Goal: Task Accomplishment & Management: Use online tool/utility

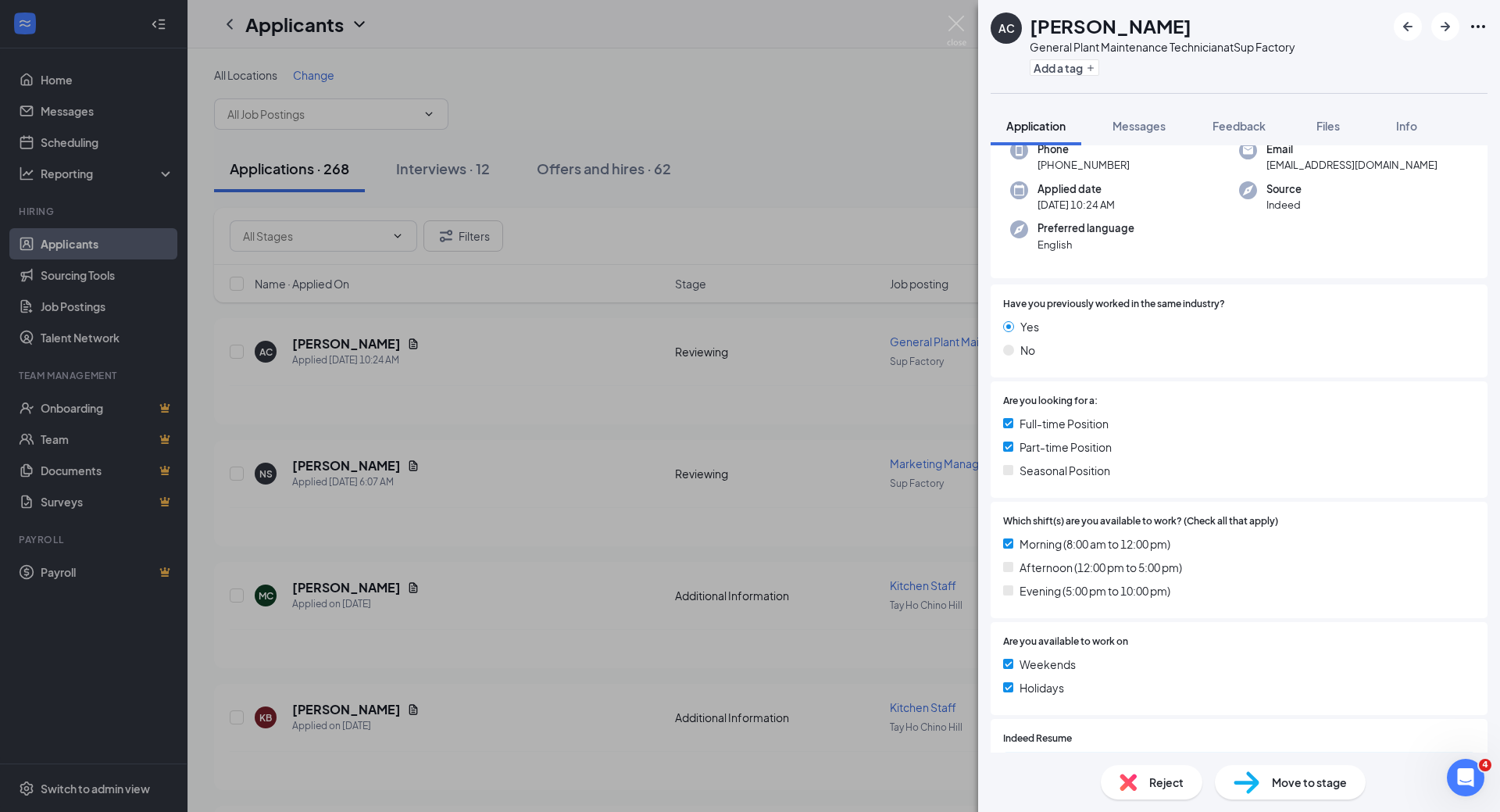
scroll to position [238, 0]
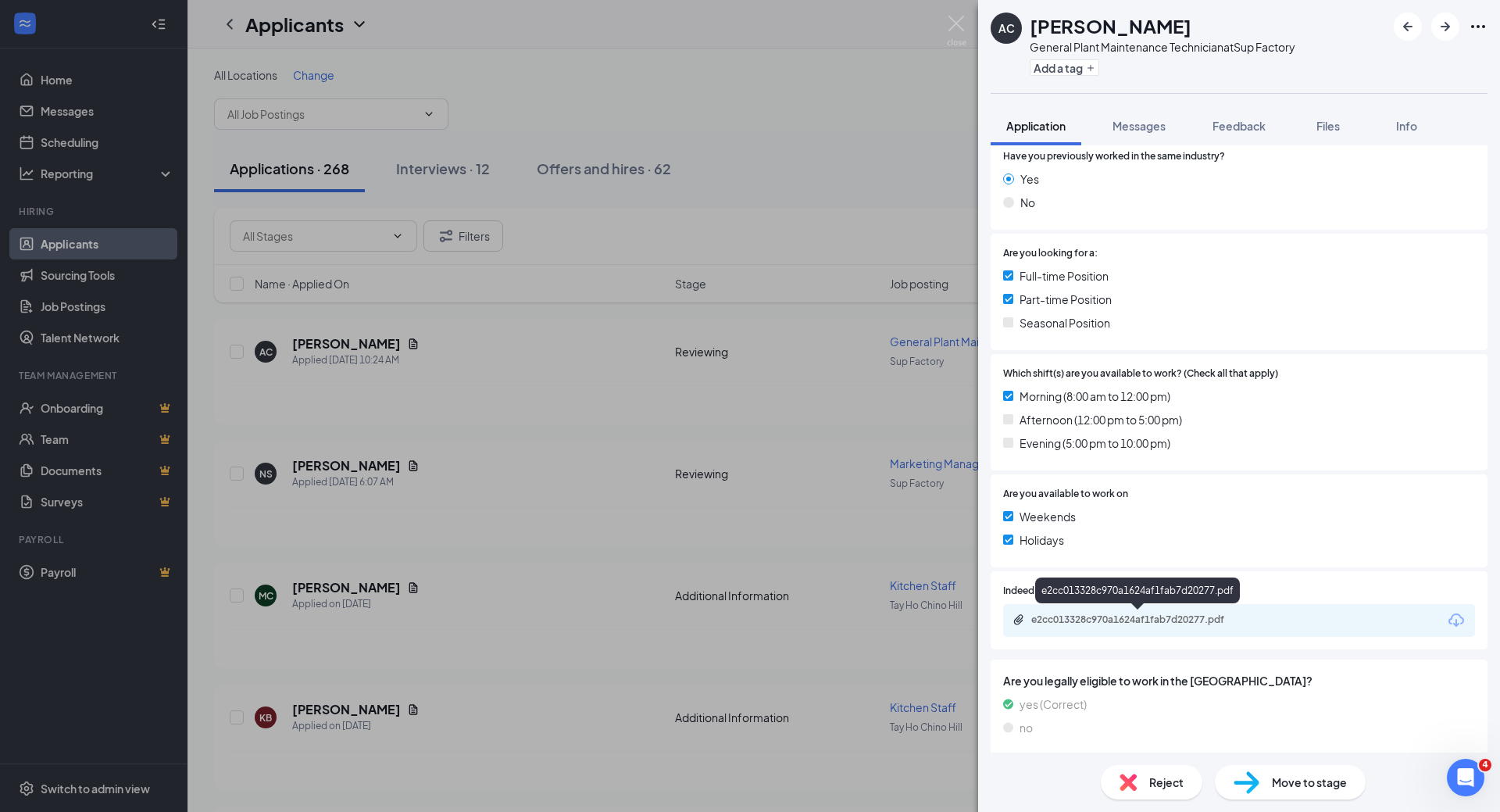
click at [1137, 621] on div "e2cc013328c970a1624af1fab7d20277.pdf" at bounding box center [1140, 620] width 218 height 13
click at [1154, 787] on span "Reject" at bounding box center [1166, 782] width 34 height 17
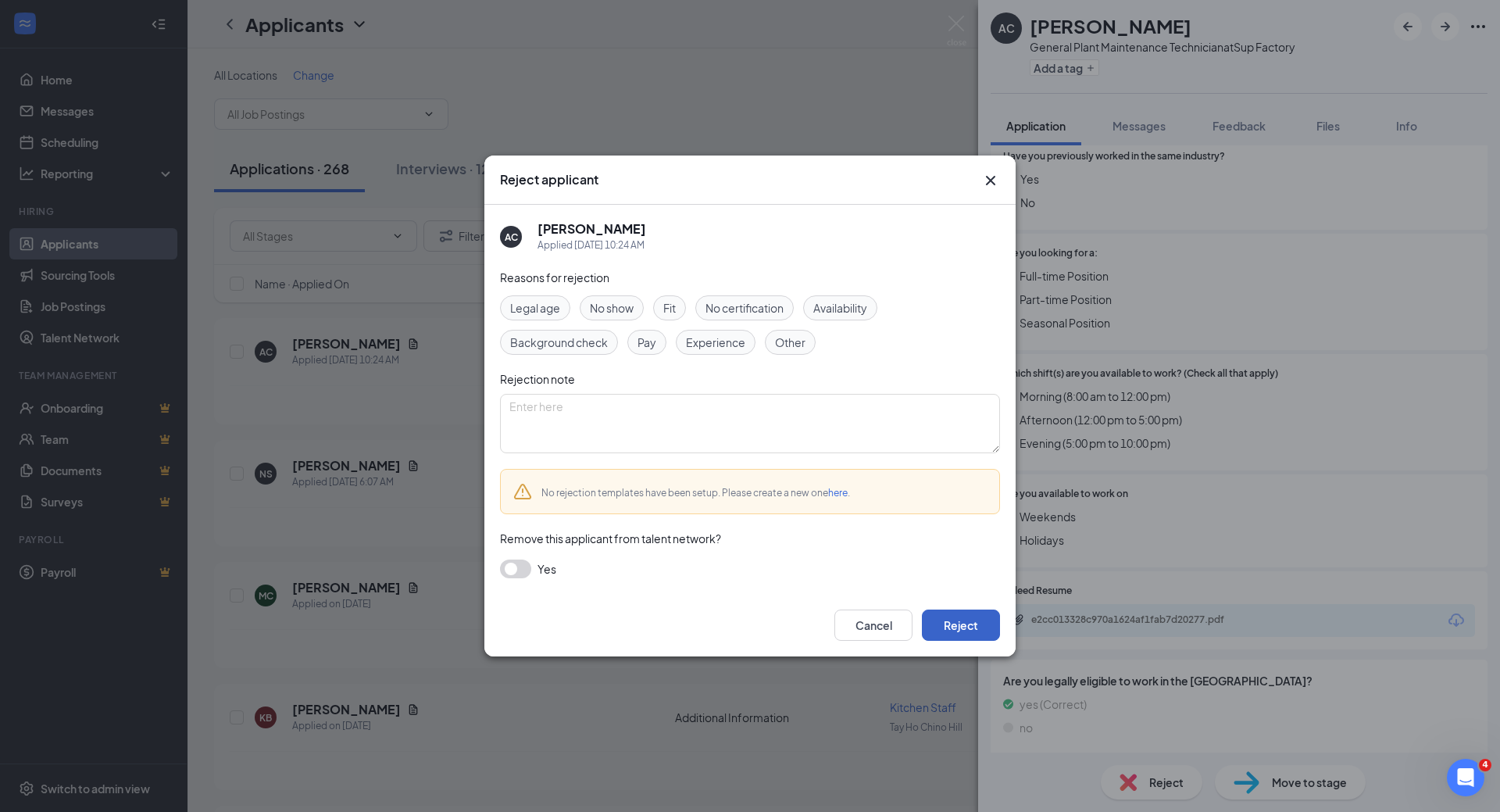
click at [959, 623] on button "Reject" at bounding box center [961, 625] width 78 height 31
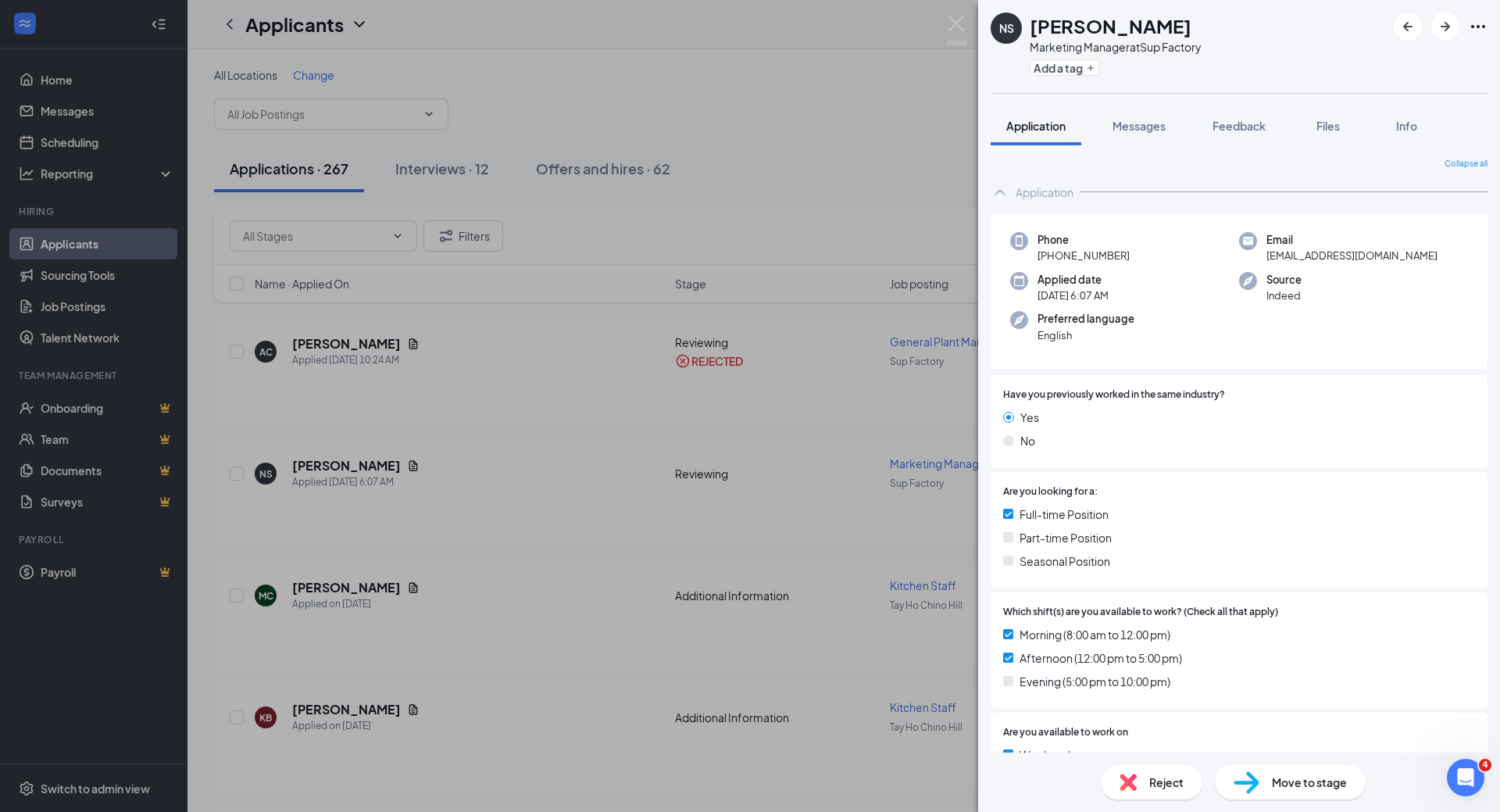
click at [933, 462] on div "NS [PERSON_NAME] Marketing Manager at Sup Factory Add a tag Application Message…" at bounding box center [750, 406] width 1500 height 812
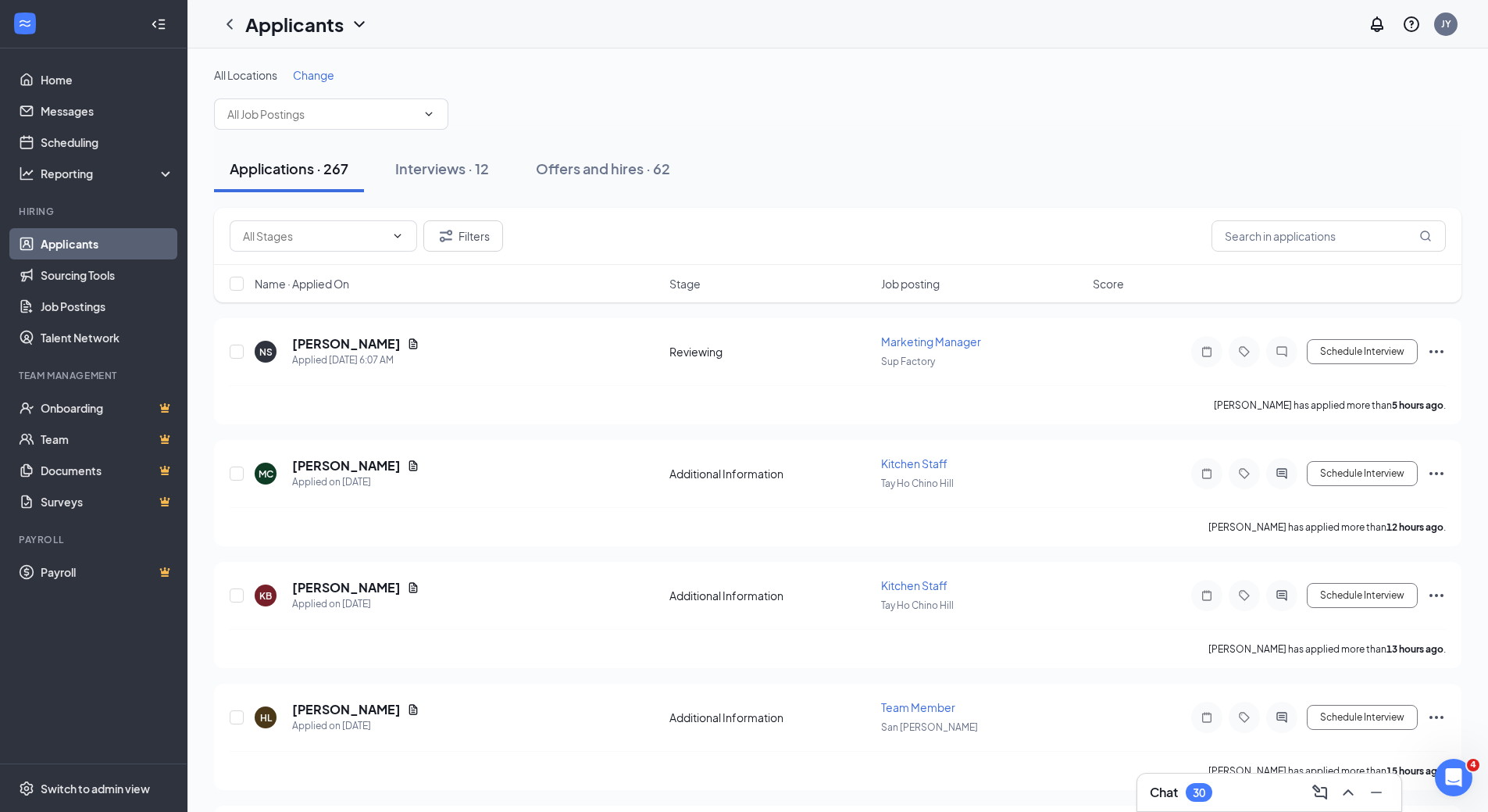
click at [932, 462] on span "Kitchen Staff" at bounding box center [914, 464] width 66 height 14
click at [925, 341] on span "Marketing Manager" at bounding box center [932, 342] width 100 height 14
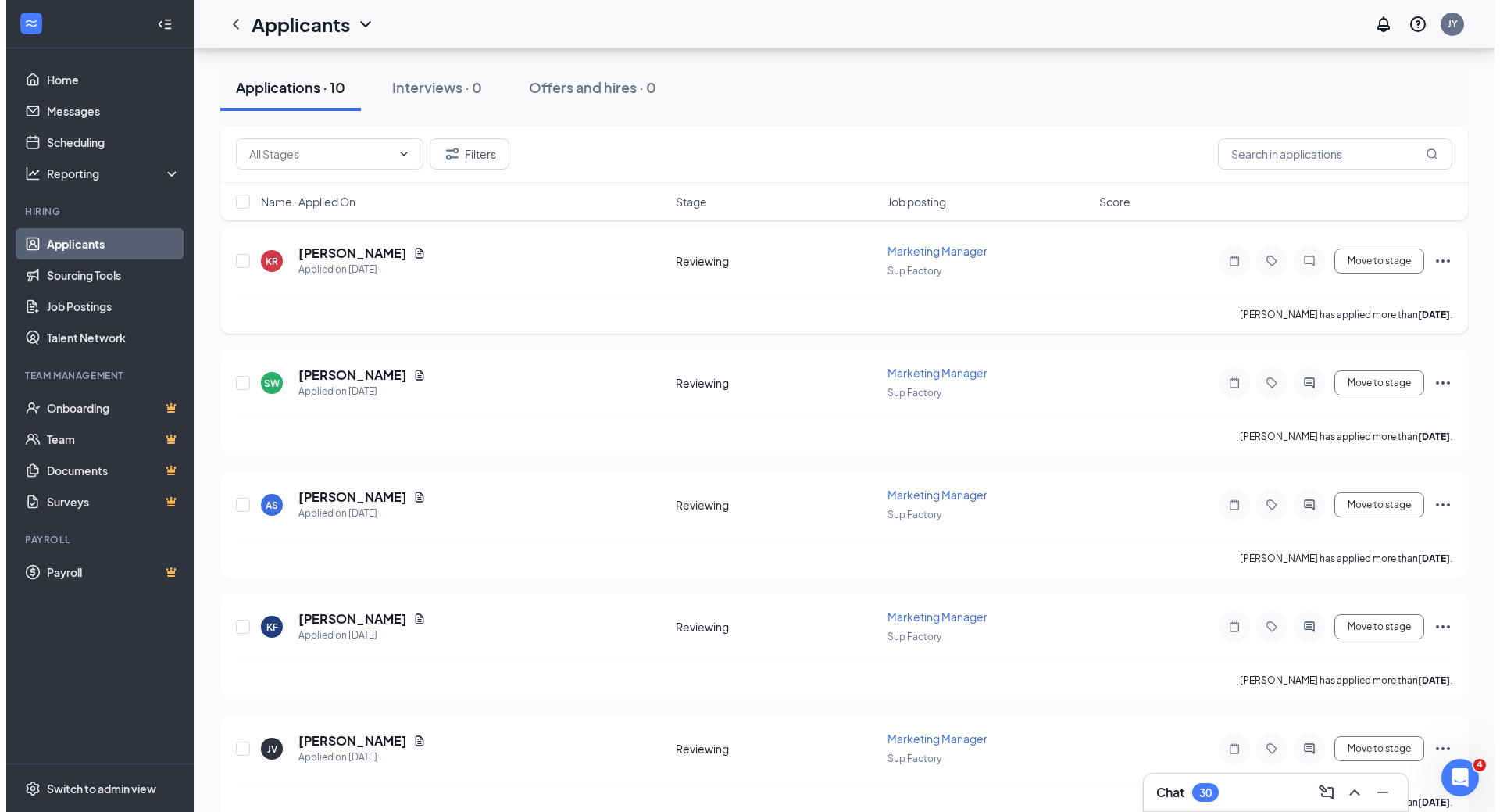
scroll to position [746, 0]
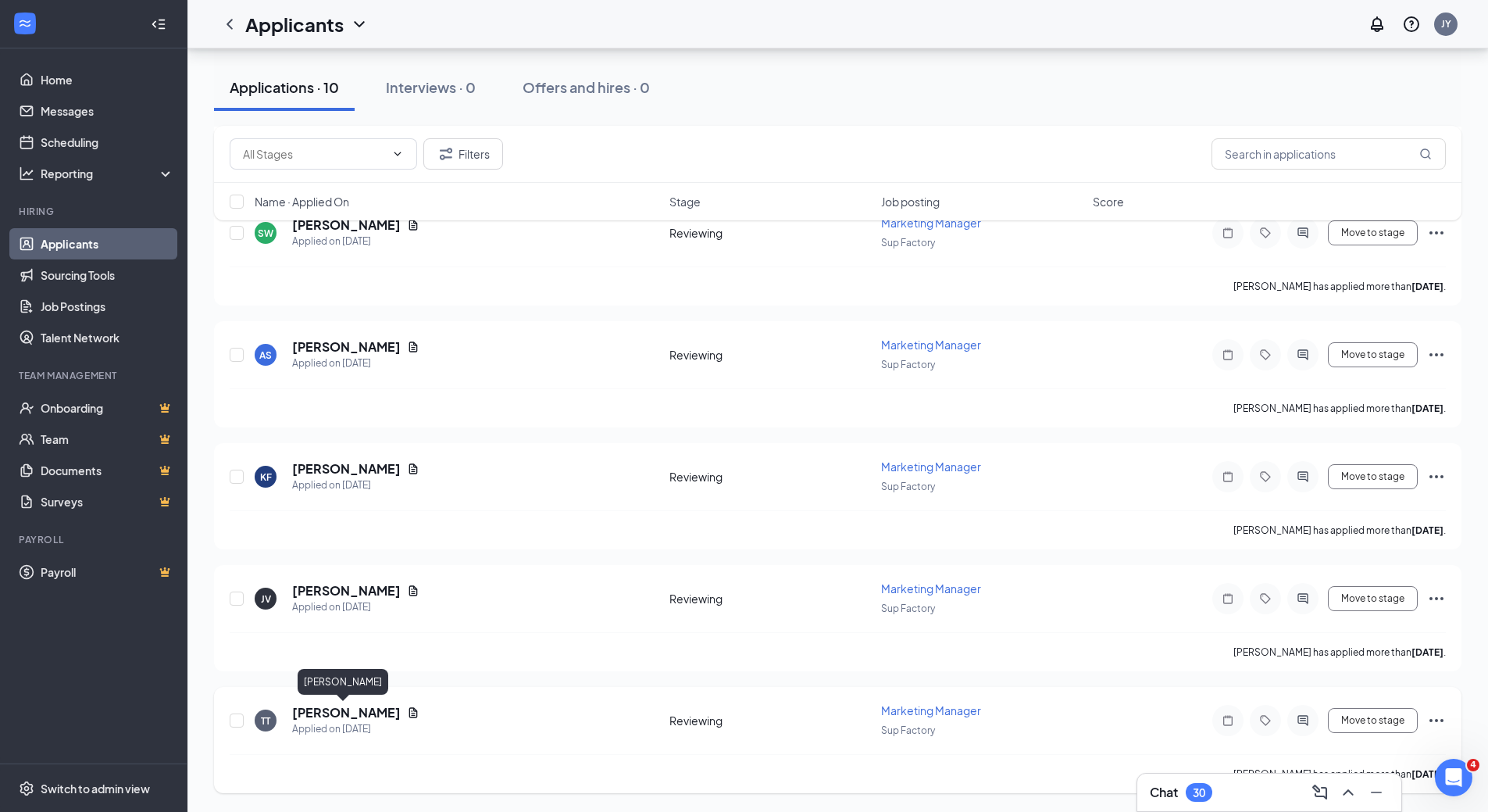
click at [337, 713] on h5 "[PERSON_NAME]" at bounding box center [346, 712] width 109 height 17
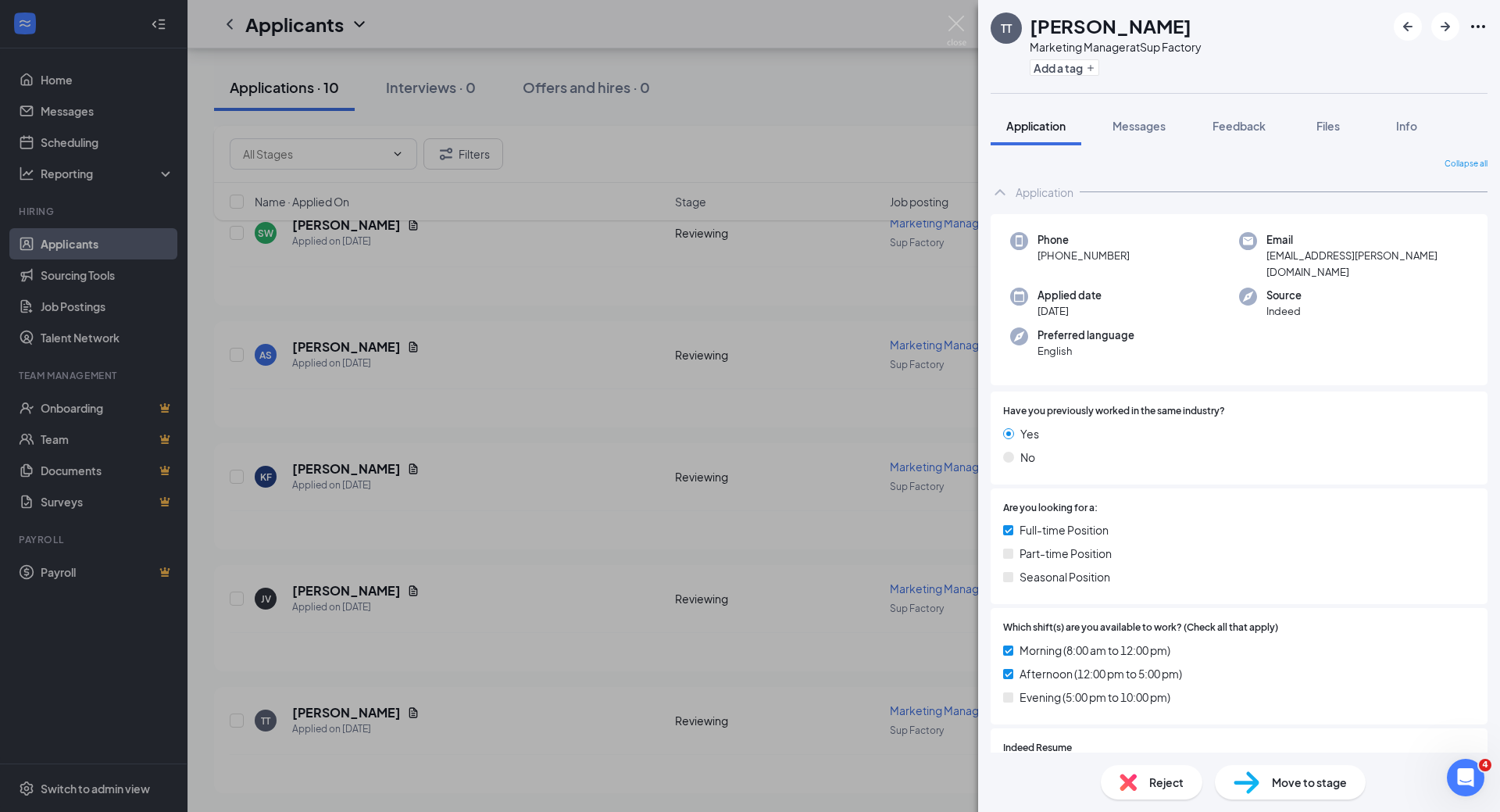
scroll to position [149, 0]
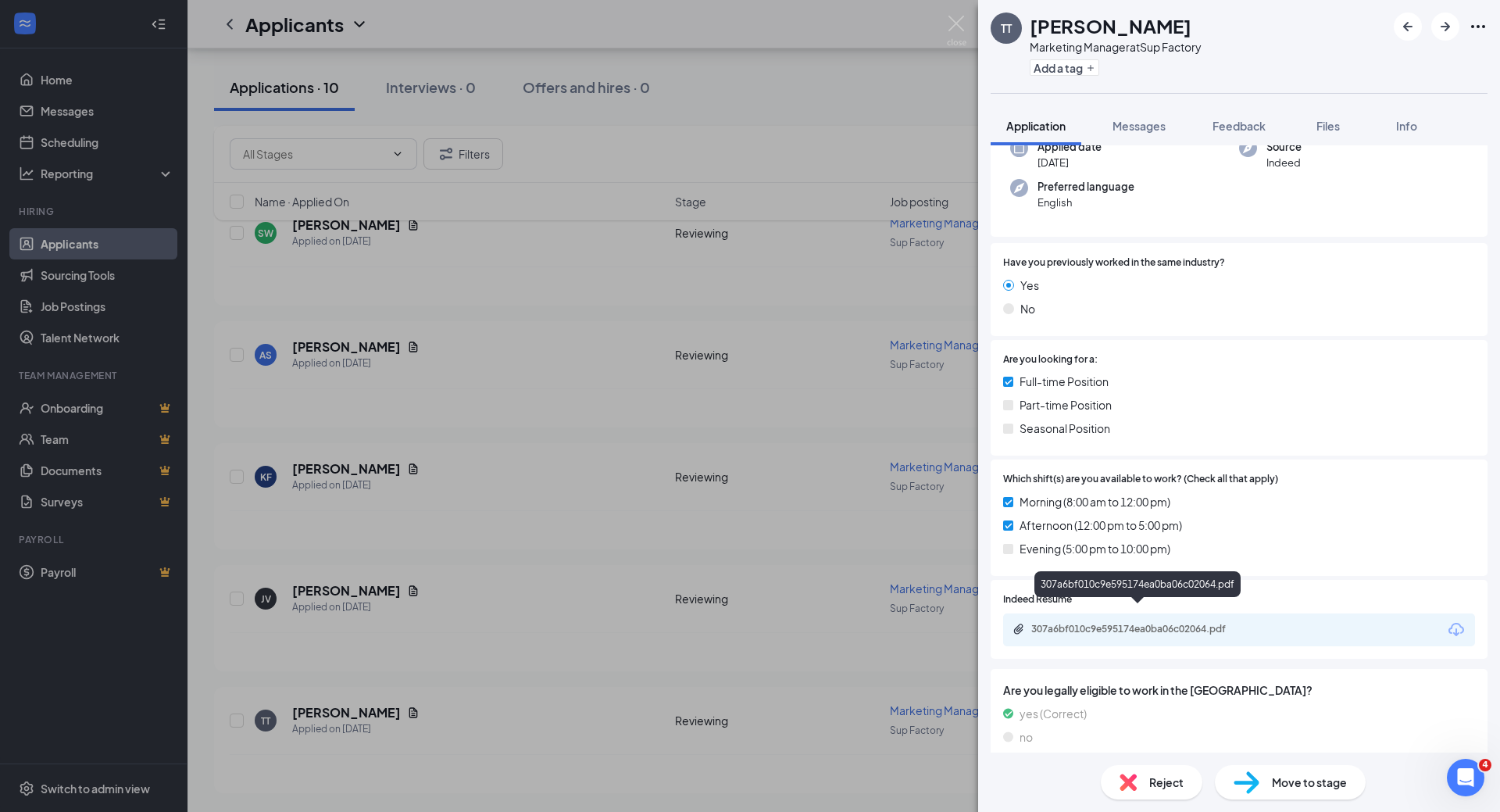
click at [1165, 623] on div "307a6bf010c9e595174ea0ba06c02064.pdf" at bounding box center [1140, 629] width 218 height 13
